Goal: Task Accomplishment & Management: Manage account settings

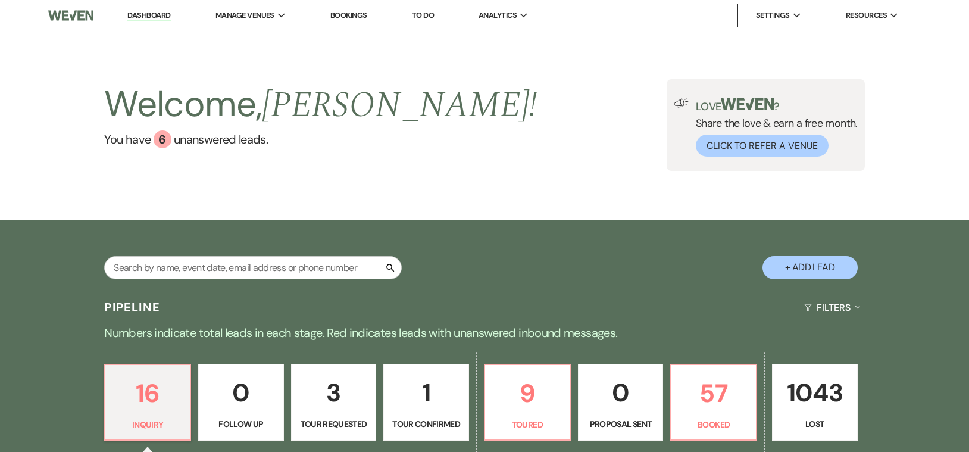
click at [356, 15] on link "Bookings" at bounding box center [348, 15] width 37 height 10
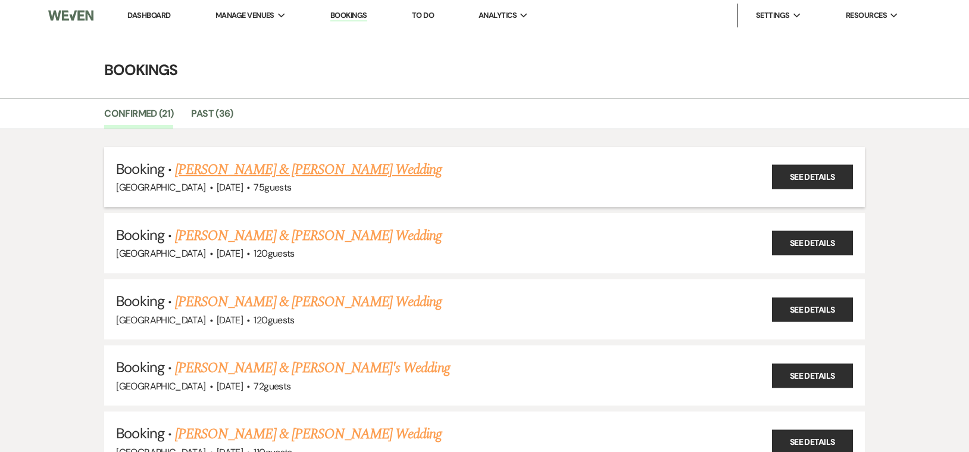
click at [331, 170] on link "[PERSON_NAME] & [PERSON_NAME] Wedding" at bounding box center [308, 169] width 267 height 21
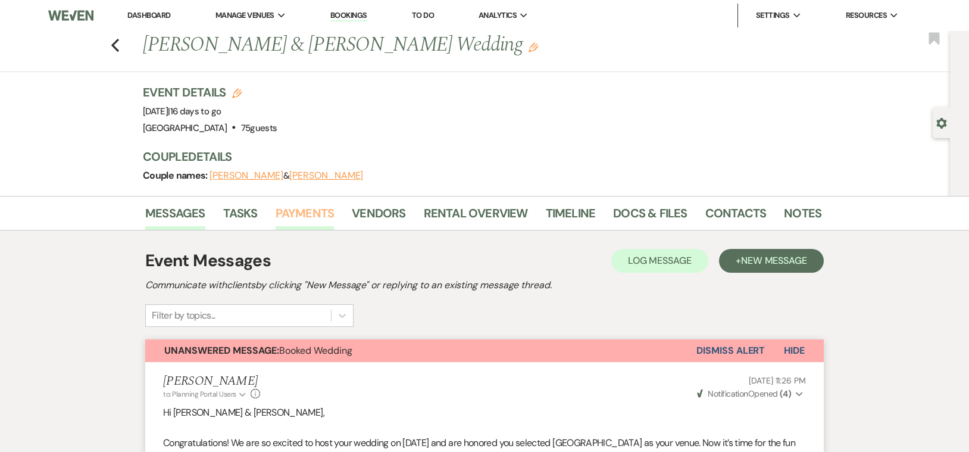
click at [303, 213] on link "Payments" at bounding box center [305, 217] width 59 height 26
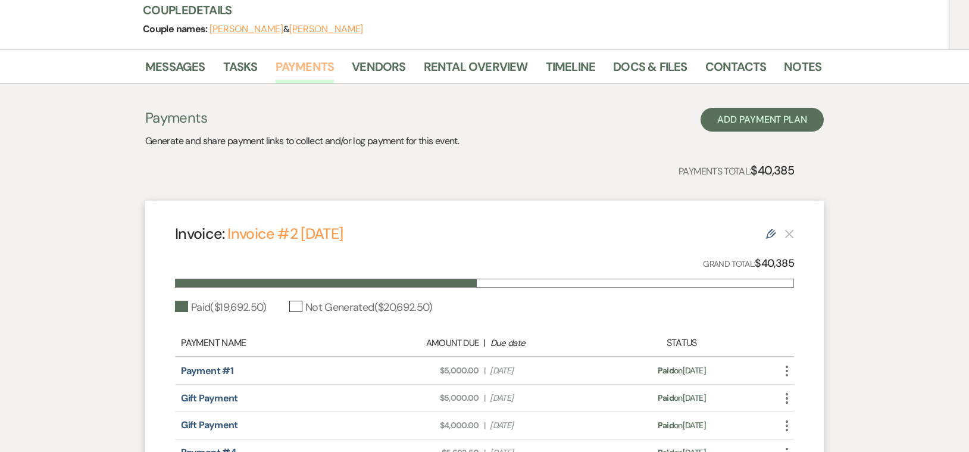
scroll to position [147, 0]
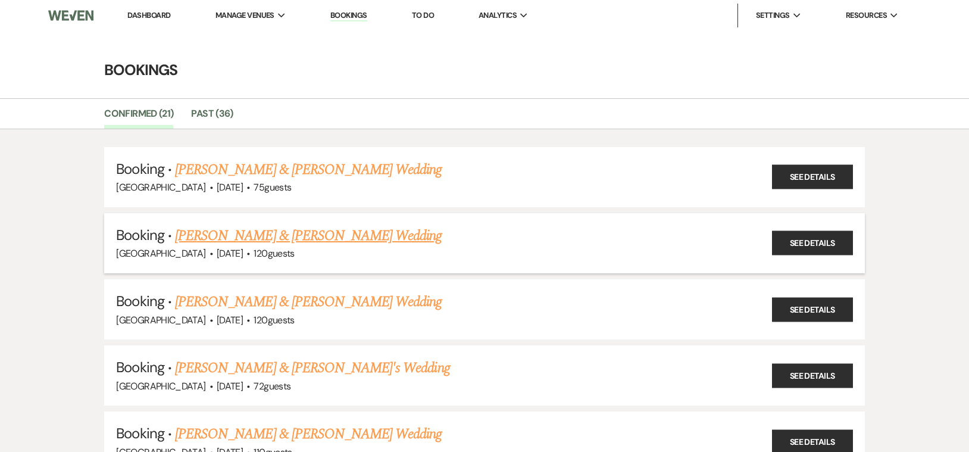
click at [299, 235] on link "[PERSON_NAME] & [PERSON_NAME] Wedding" at bounding box center [308, 235] width 267 height 21
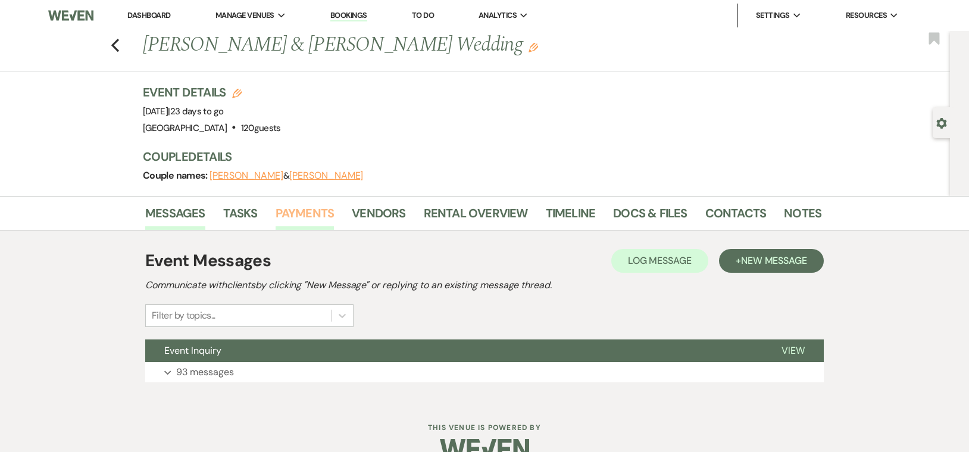
click at [320, 211] on link "Payments" at bounding box center [305, 217] width 59 height 26
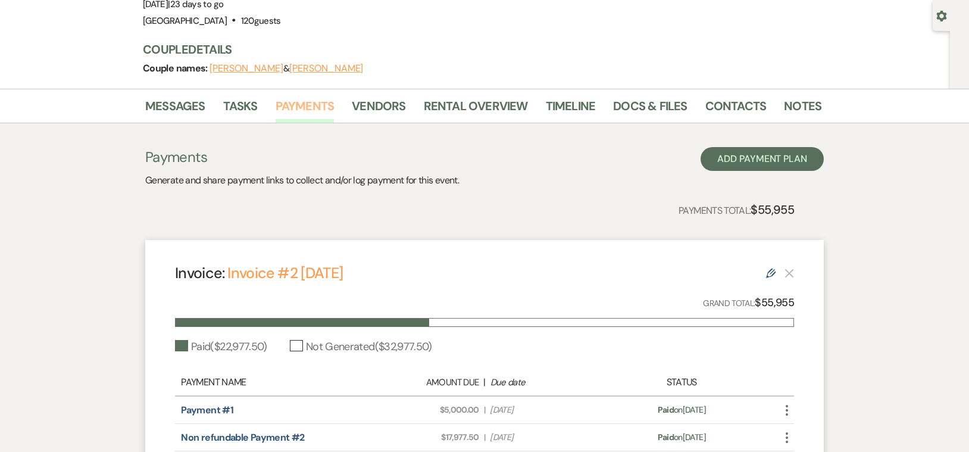
scroll to position [108, 0]
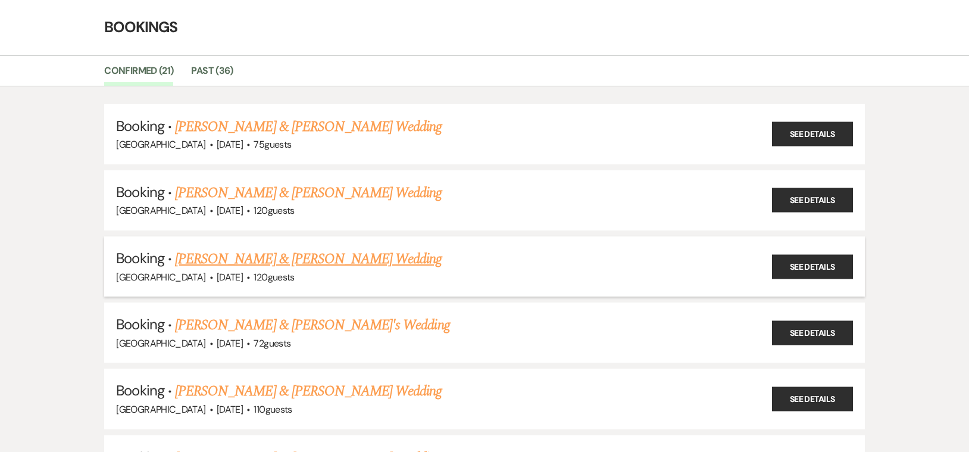
scroll to position [51, 0]
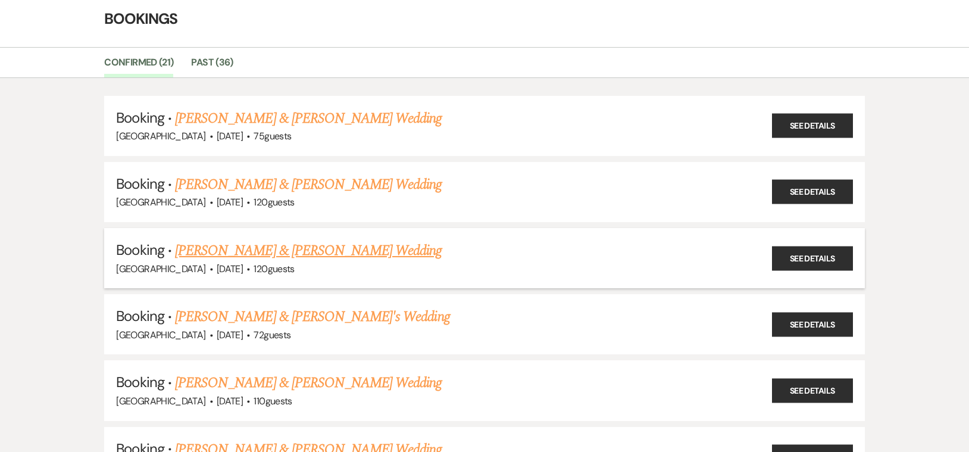
click at [271, 249] on link "[PERSON_NAME] & [PERSON_NAME] Wedding" at bounding box center [308, 250] width 267 height 21
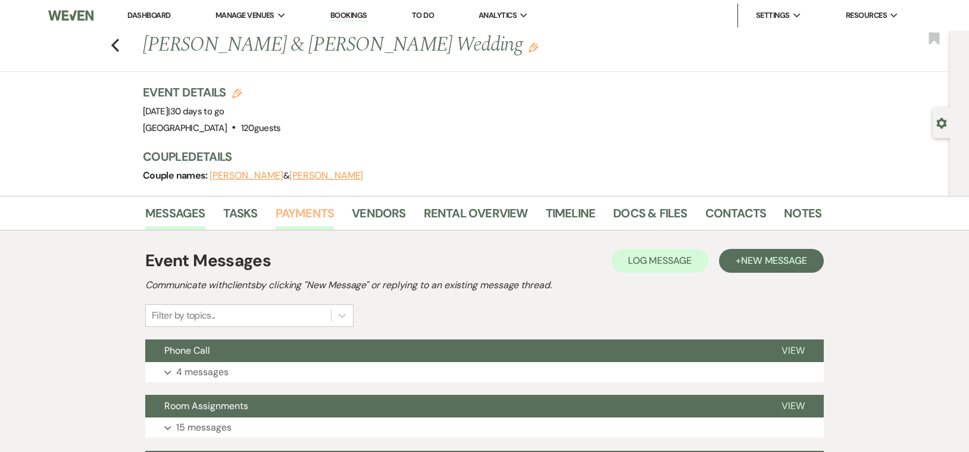
click at [299, 215] on link "Payments" at bounding box center [305, 217] width 59 height 26
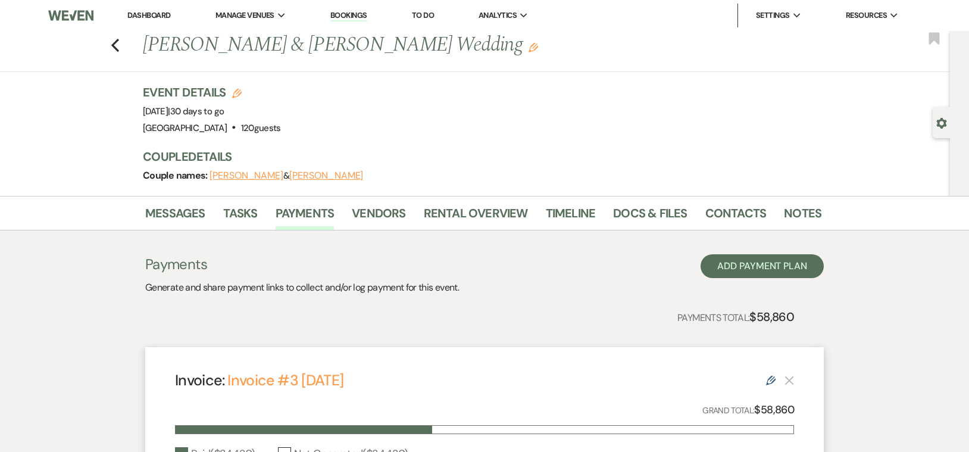
click at [121, 45] on div "Previous [PERSON_NAME] & [PERSON_NAME] Wedding Edit Bookmark" at bounding box center [472, 51] width 956 height 41
click at [117, 45] on icon "Previous" at bounding box center [115, 45] width 9 height 14
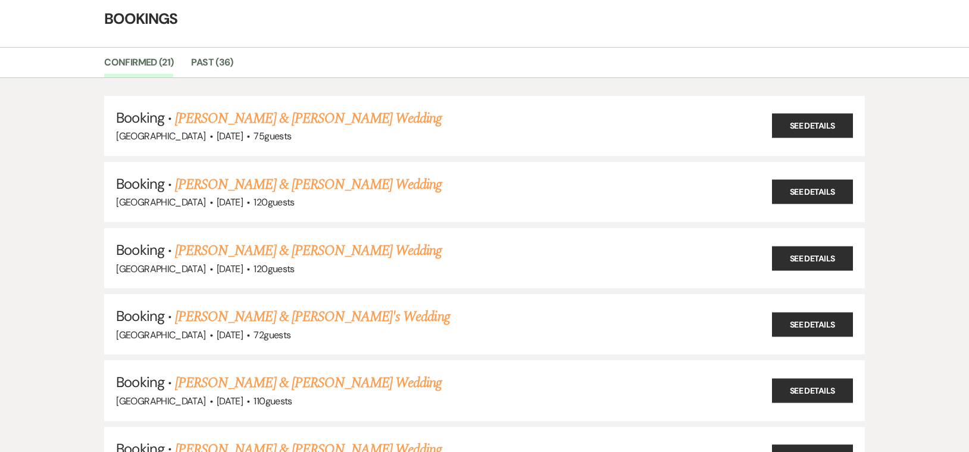
scroll to position [110, 0]
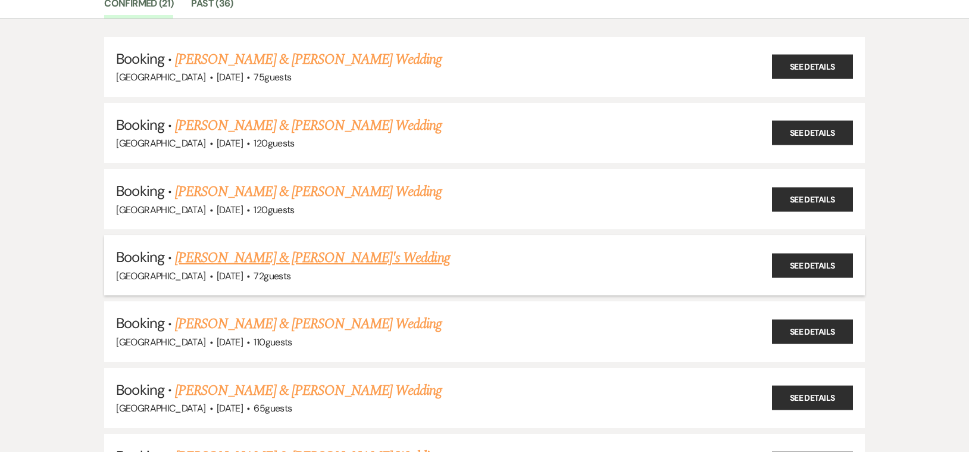
click at [301, 254] on link "[PERSON_NAME] & [PERSON_NAME]'s Wedding" at bounding box center [312, 257] width 275 height 21
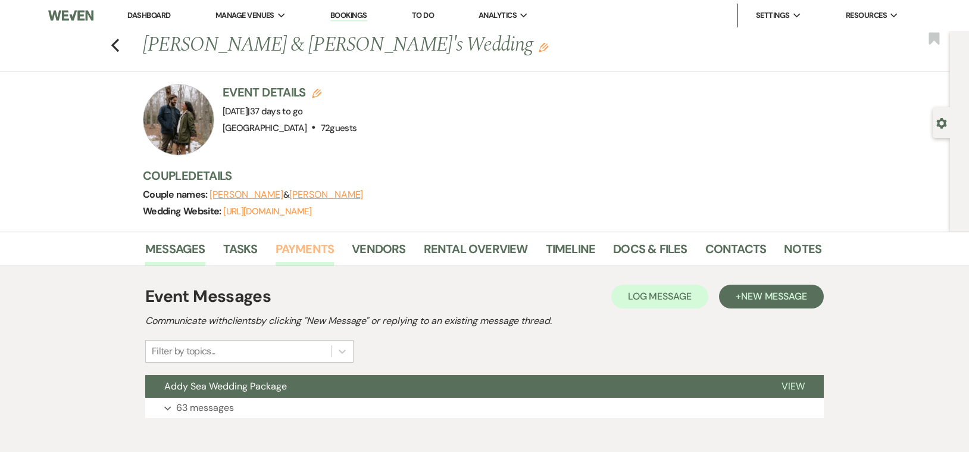
click at [309, 254] on link "Payments" at bounding box center [305, 252] width 59 height 26
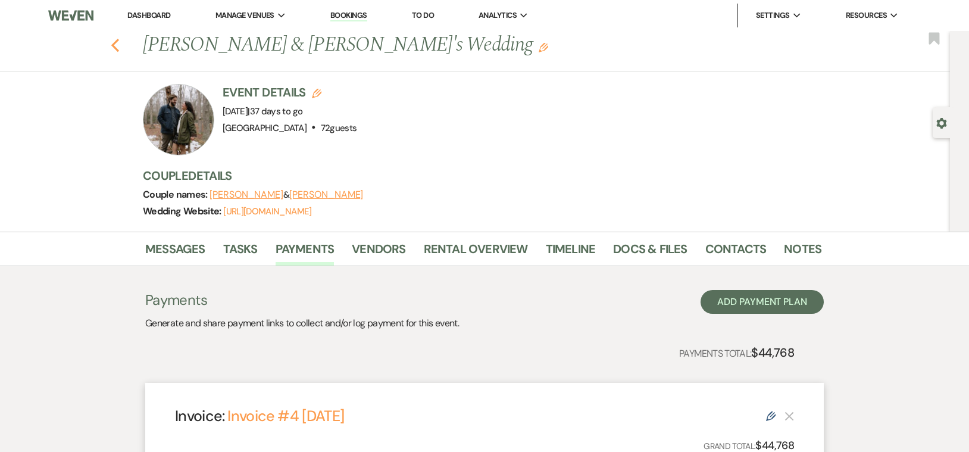
click at [113, 46] on use "button" at bounding box center [115, 45] width 8 height 13
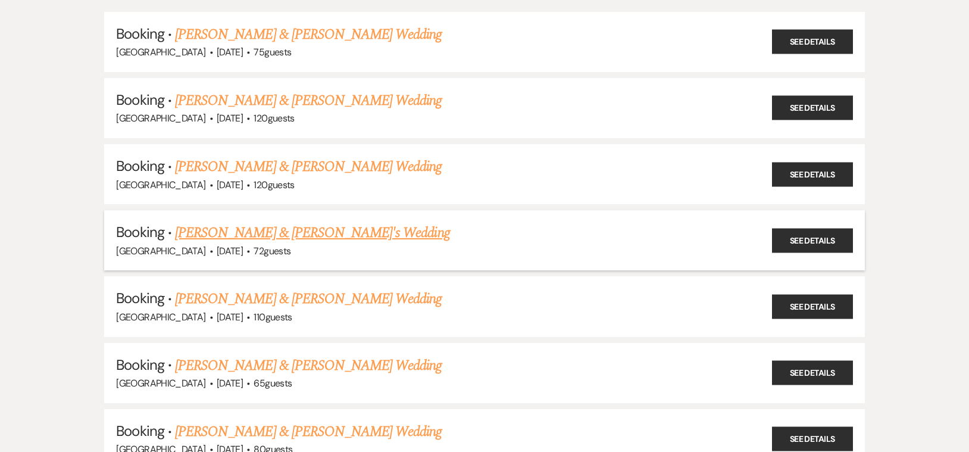
scroll to position [157, 0]
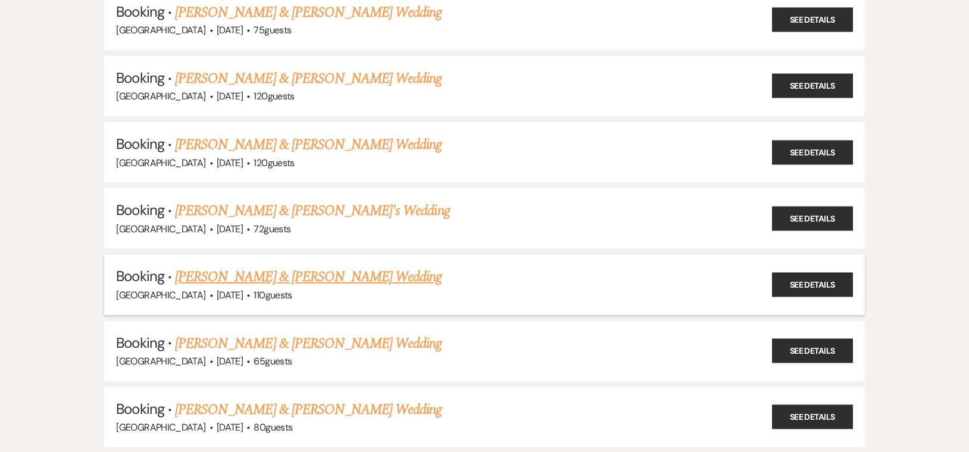
click at [307, 272] on link "[PERSON_NAME] & [PERSON_NAME] Wedding" at bounding box center [308, 276] width 267 height 21
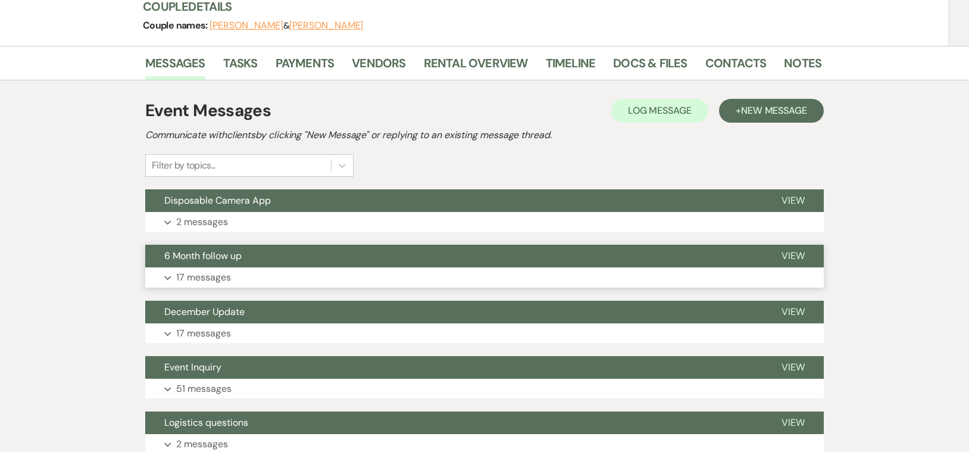
scroll to position [171, 0]
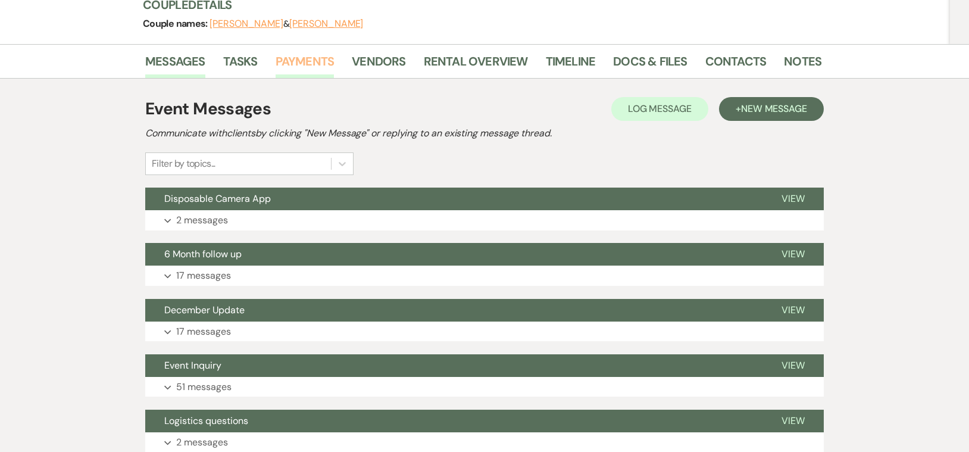
click at [315, 65] on link "Payments" at bounding box center [305, 65] width 59 height 26
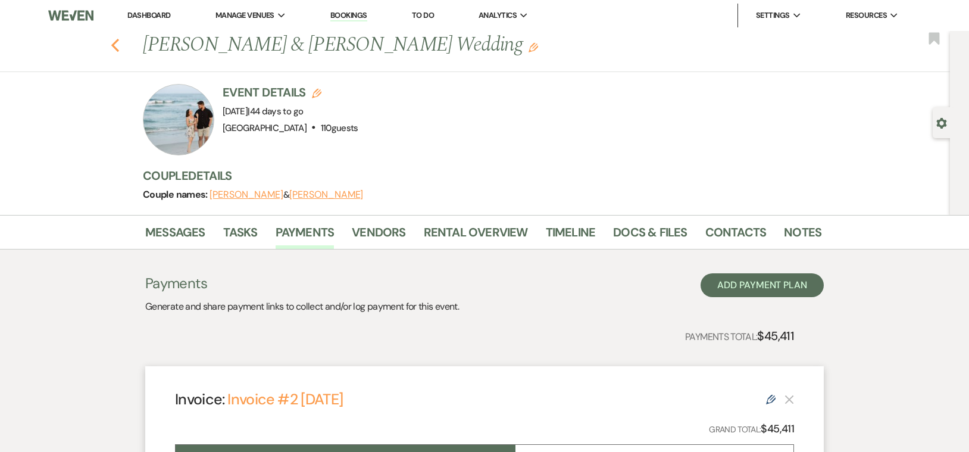
click at [115, 45] on icon "Previous" at bounding box center [115, 45] width 9 height 14
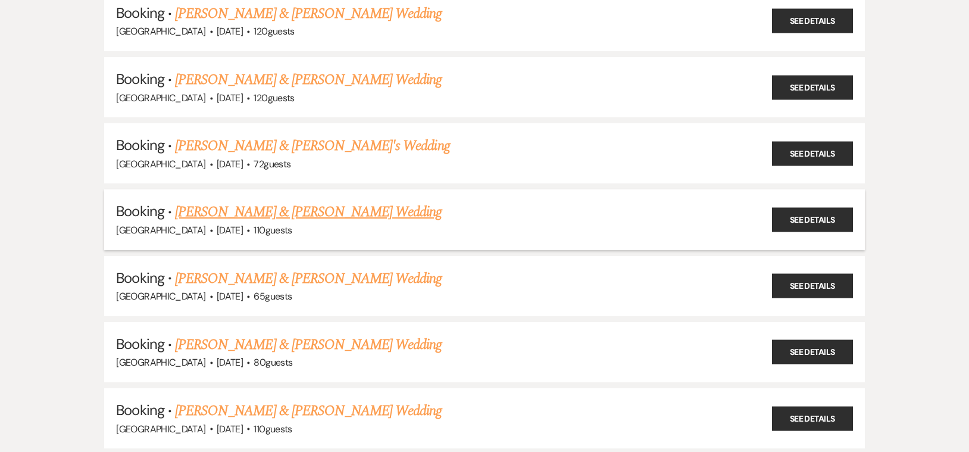
scroll to position [240, 0]
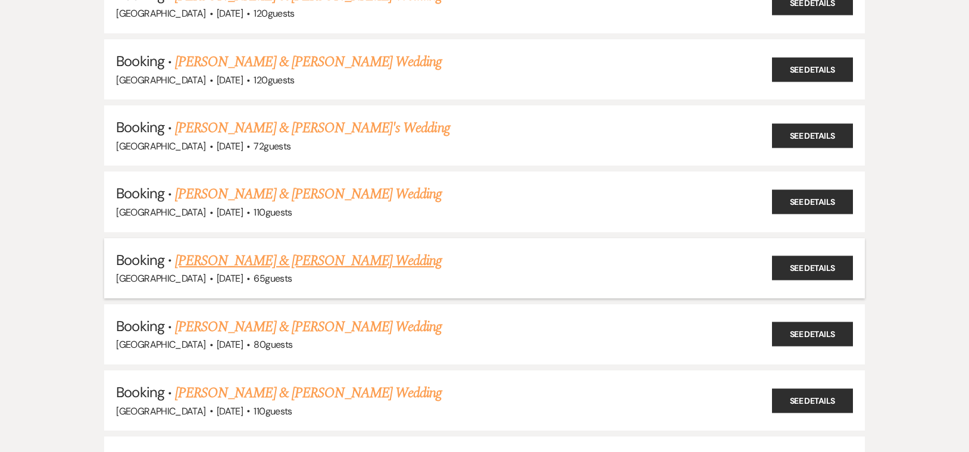
click at [290, 255] on link "[PERSON_NAME] & [PERSON_NAME] Wedding" at bounding box center [308, 260] width 267 height 21
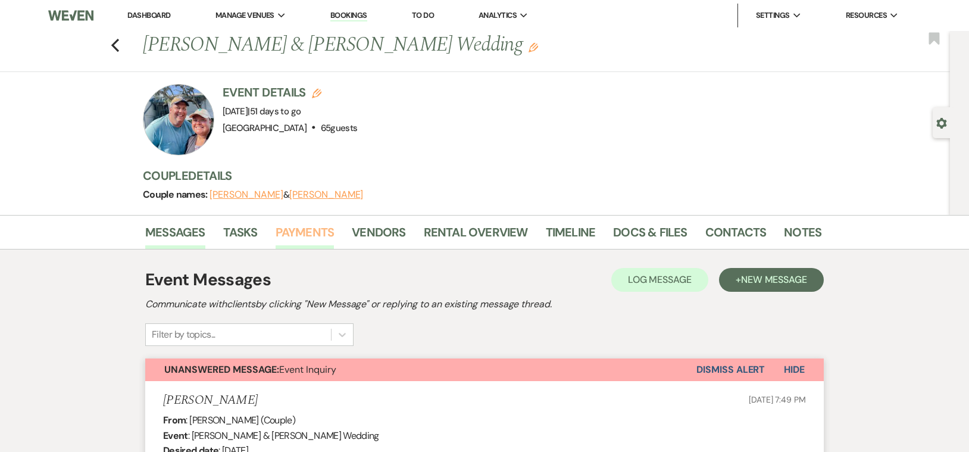
click at [297, 229] on link "Payments" at bounding box center [305, 236] width 59 height 26
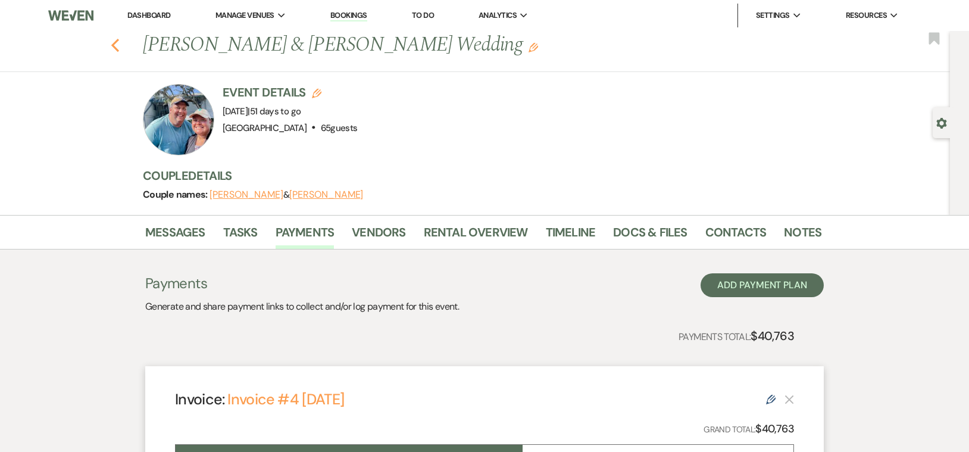
click at [114, 45] on use "button" at bounding box center [115, 45] width 8 height 13
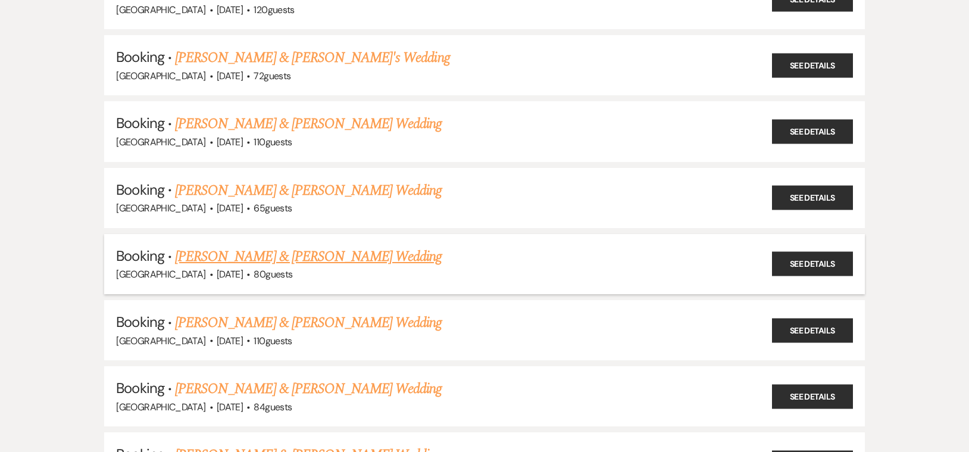
scroll to position [309, 0]
click at [279, 251] on link "[PERSON_NAME] & [PERSON_NAME] Wedding" at bounding box center [308, 256] width 267 height 21
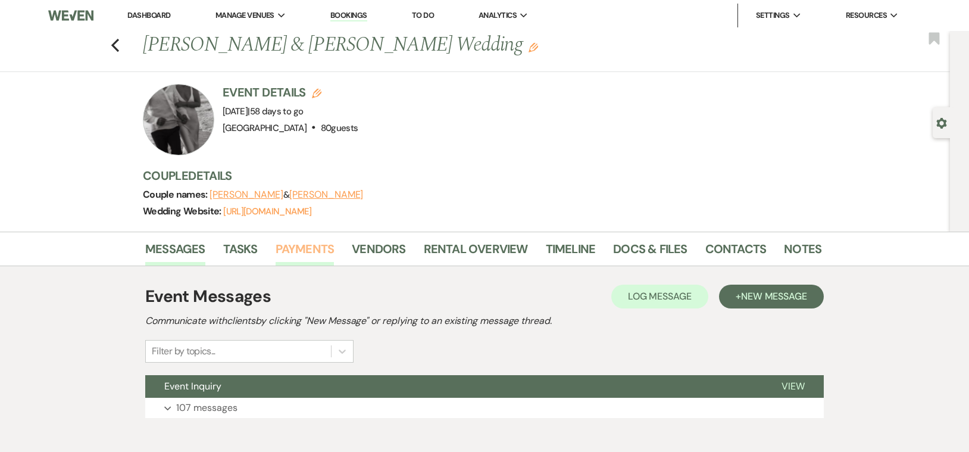
click at [291, 248] on link "Payments" at bounding box center [305, 252] width 59 height 26
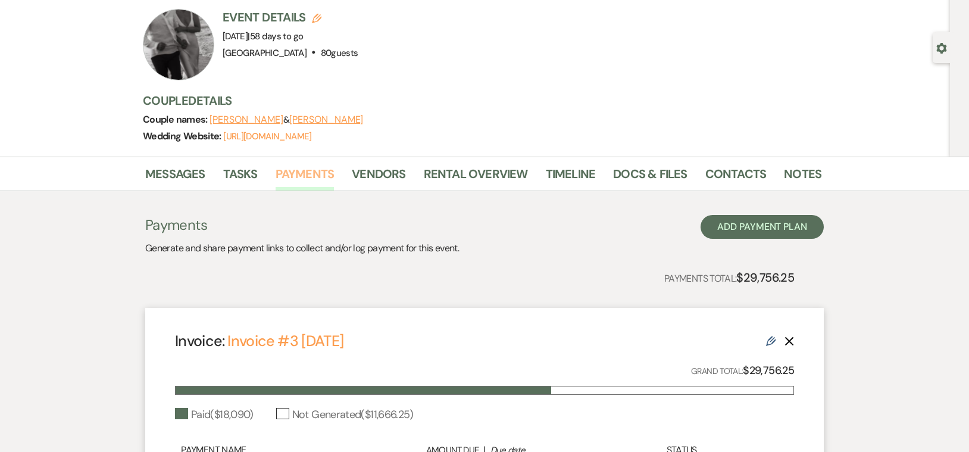
scroll to position [60, 0]
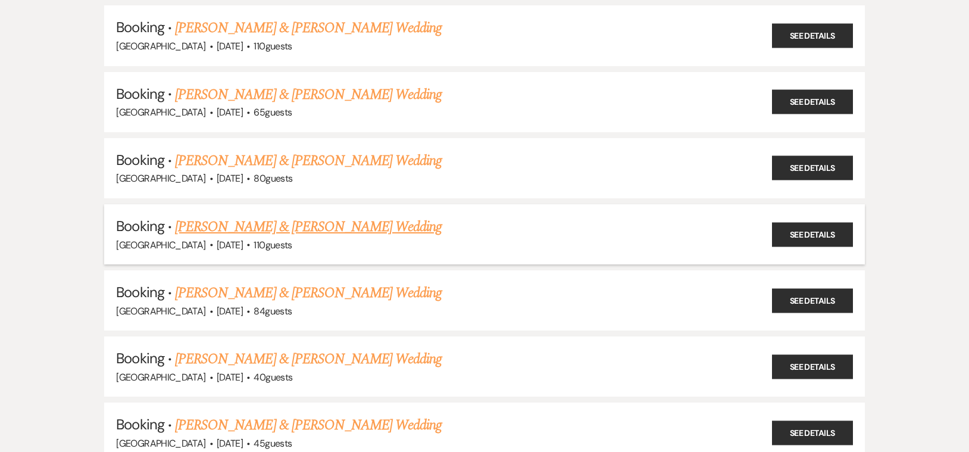
scroll to position [406, 0]
click at [244, 222] on link "[PERSON_NAME] & [PERSON_NAME] Wedding" at bounding box center [308, 225] width 267 height 21
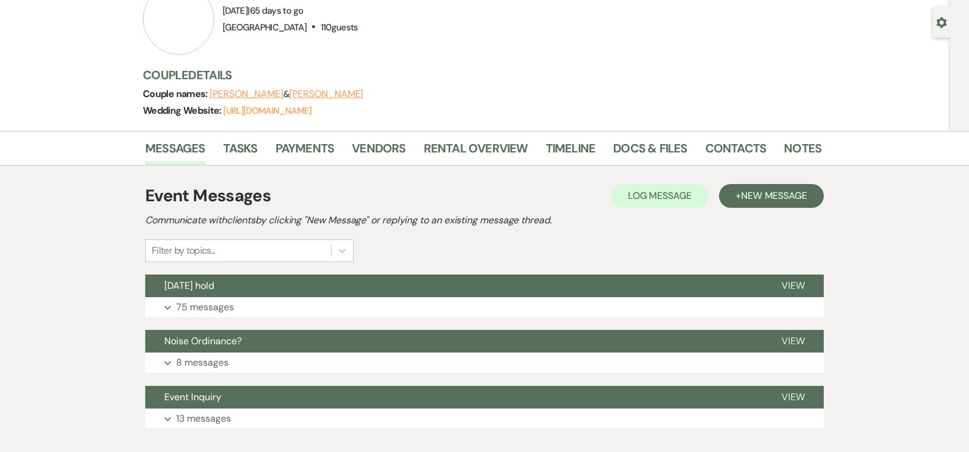
scroll to position [101, 0]
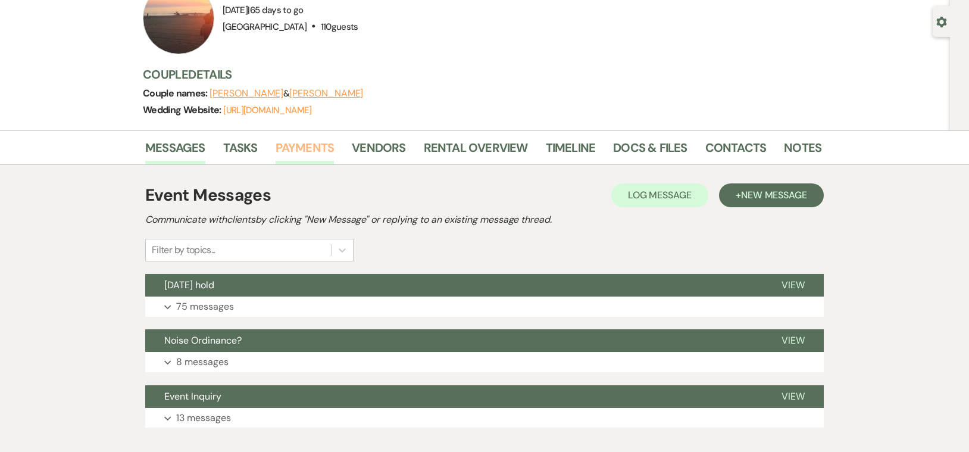
click at [293, 145] on link "Payments" at bounding box center [305, 151] width 59 height 26
